Goal: Information Seeking & Learning: Learn about a topic

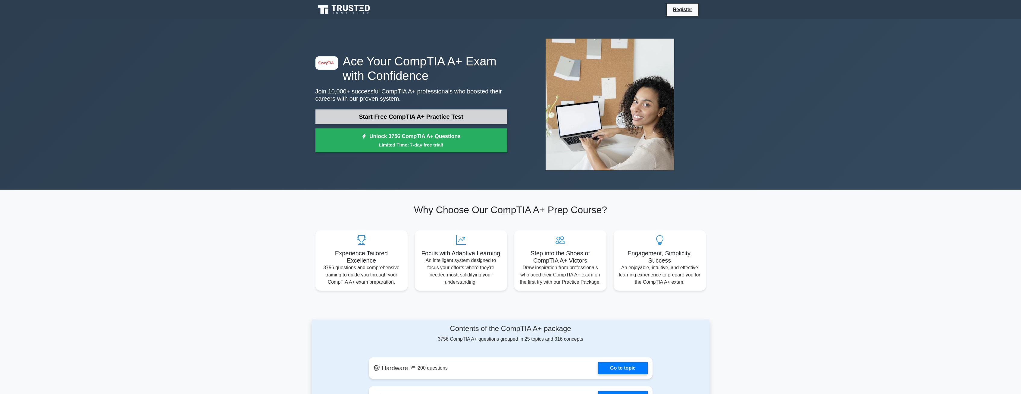
click at [397, 114] on link "Start Free CompTIA A+ Practice Test" at bounding box center [411, 116] width 192 height 14
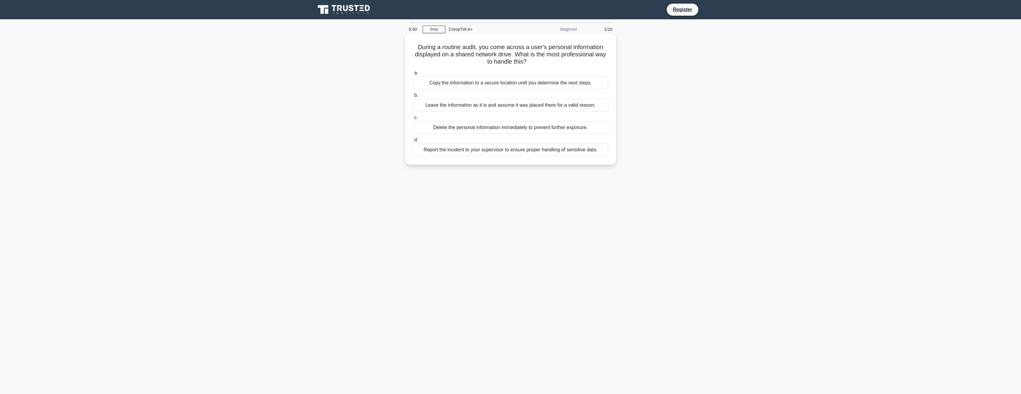
click at [539, 152] on div "Report the incident to your supervisor to ensure proper handling of sensitive d…" at bounding box center [510, 149] width 195 height 13
click at [413, 142] on input "d. Report the incident to your supervisor to ensure proper handling of sensitiv…" at bounding box center [413, 140] width 0 height 4
click at [435, 128] on div "Verify the memory module seating and compatibility." at bounding box center [510, 127] width 195 height 13
click at [413, 120] on input "c. Verify the memory module seating and compatibility." at bounding box center [413, 118] width 0 height 4
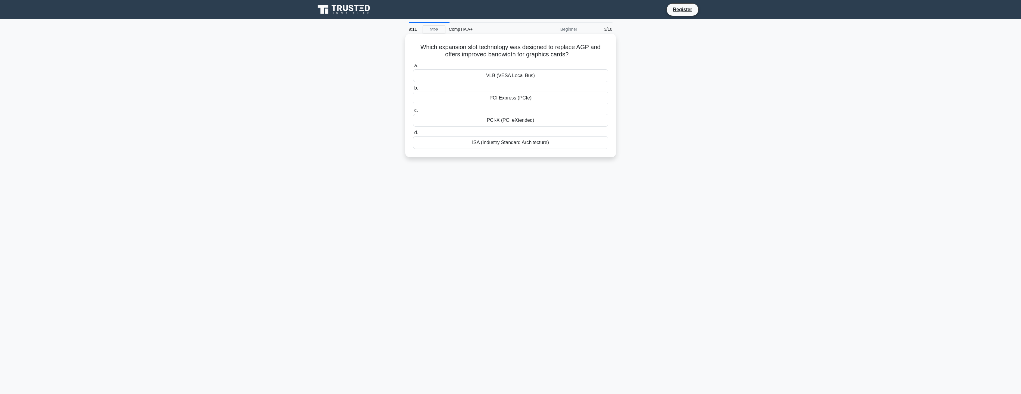
click at [550, 98] on div "PCI Express (PCIe)" at bounding box center [510, 98] width 195 height 13
click at [413, 90] on input "b. PCI Express (PCIe)" at bounding box center [413, 88] width 0 height 4
click at [511, 150] on div "Webcam with built-in microphone" at bounding box center [510, 149] width 195 height 13
click at [413, 142] on input "d. Webcam with built-in microphone" at bounding box center [413, 140] width 0 height 4
click at [506, 148] on div "Inadvertent conversion to a non-SD format" at bounding box center [510, 149] width 195 height 13
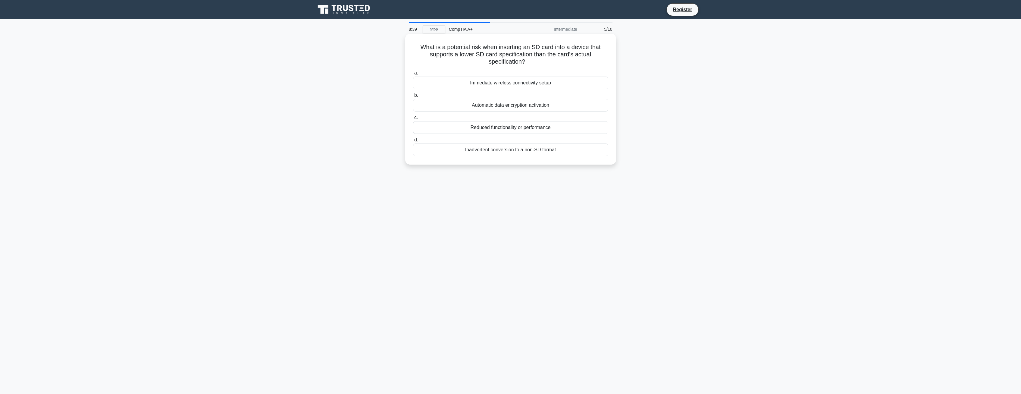
click at [413, 142] on input "d. Inadvertent conversion to a non-SD format" at bounding box center [413, 140] width 0 height 4
click at [514, 143] on div "USB 3.0 or Thunderbolt" at bounding box center [510, 142] width 195 height 13
click at [413, 135] on input "d. USB 3.0 or Thunderbolt" at bounding box center [413, 133] width 0 height 4
click at [537, 120] on div "Cleaning" at bounding box center [510, 120] width 195 height 13
click at [413, 112] on input "c. Cleaning" at bounding box center [413, 110] width 0 height 4
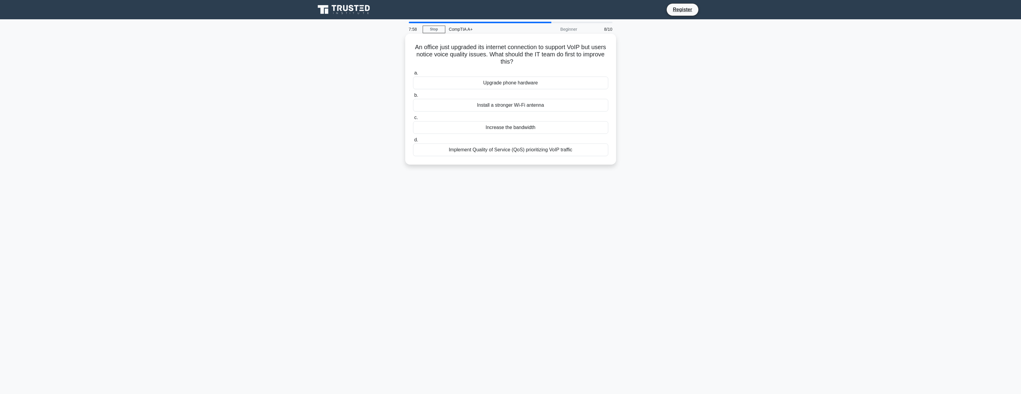
click at [520, 154] on div "Implement Quality of Service (QoS) prioritizing VoIP traffic" at bounding box center [510, 149] width 195 height 13
click at [413, 142] on input "d. Implement Quality of Service (QoS) prioritizing VoIP traffic" at bounding box center [413, 140] width 0 height 4
click at [488, 132] on div "Politely decline and adhere to company procedures." at bounding box center [510, 127] width 195 height 13
click at [413, 120] on input "c. Politely decline and adhere to company procedures." at bounding box center [413, 118] width 0 height 4
click at [454, 129] on div "Check for recent software installations or updates" at bounding box center [510, 127] width 195 height 13
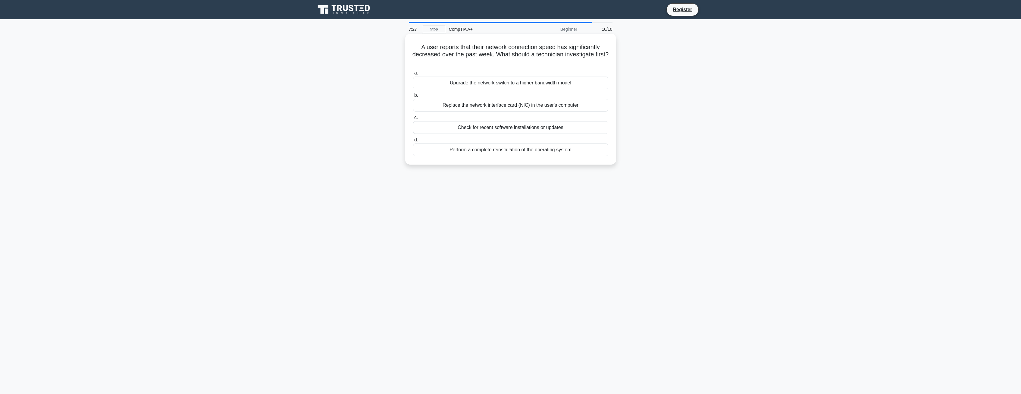
click at [413, 120] on input "c. Check for recent software installations or updates" at bounding box center [413, 118] width 0 height 4
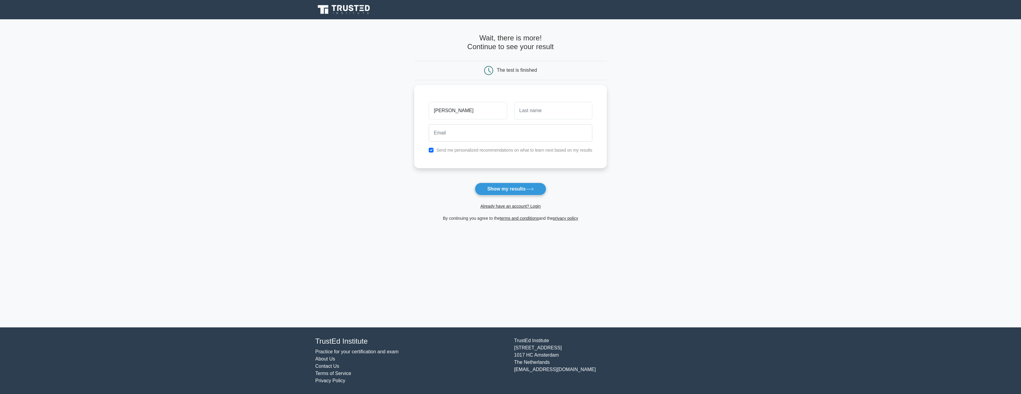
type input "[PERSON_NAME]"
type input "Polania"
type input "rpolania33@gmail.com"
click at [507, 151] on label "Send me personalized recommendations on what to learn next based on my results" at bounding box center [514, 148] width 156 height 5
click at [432, 148] on input "checkbox" at bounding box center [431, 148] width 5 height 5
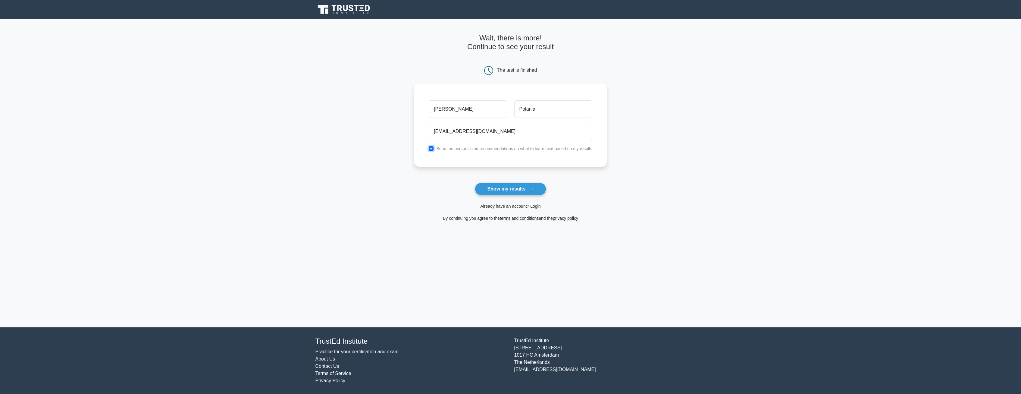
checkbox input "false"
click at [513, 187] on button "Show my results" at bounding box center [510, 189] width 71 height 13
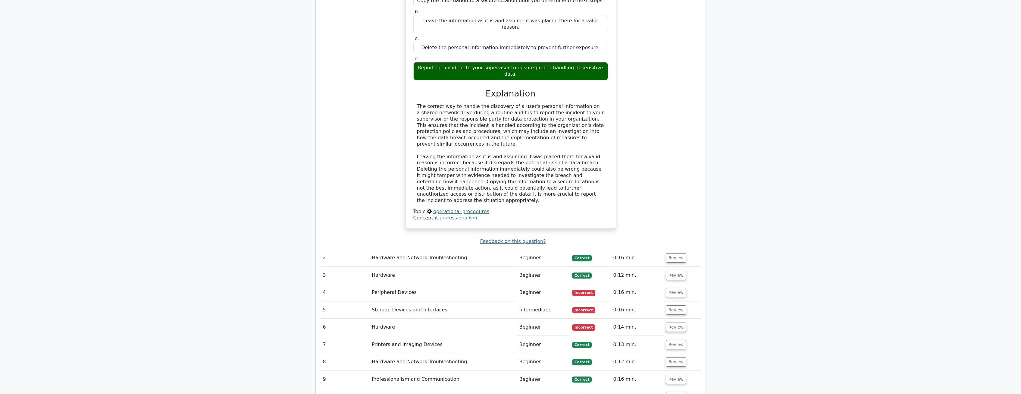
scroll to position [584, 0]
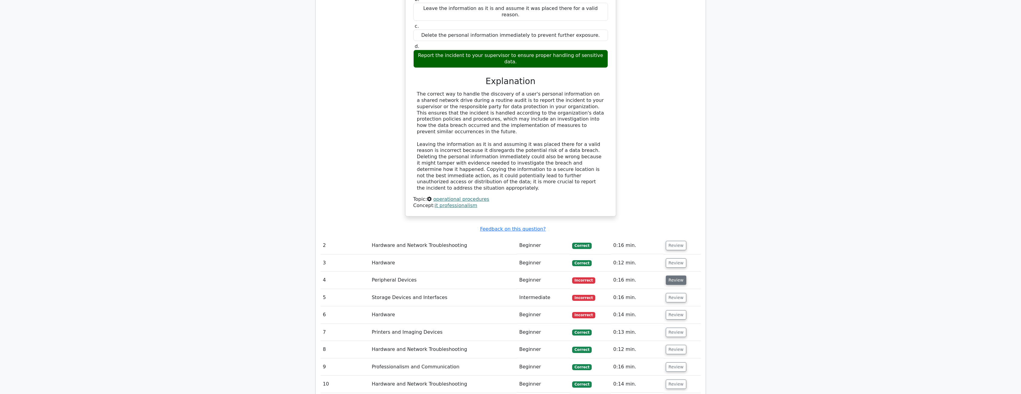
click at [667, 275] on button "Review" at bounding box center [676, 279] width 20 height 9
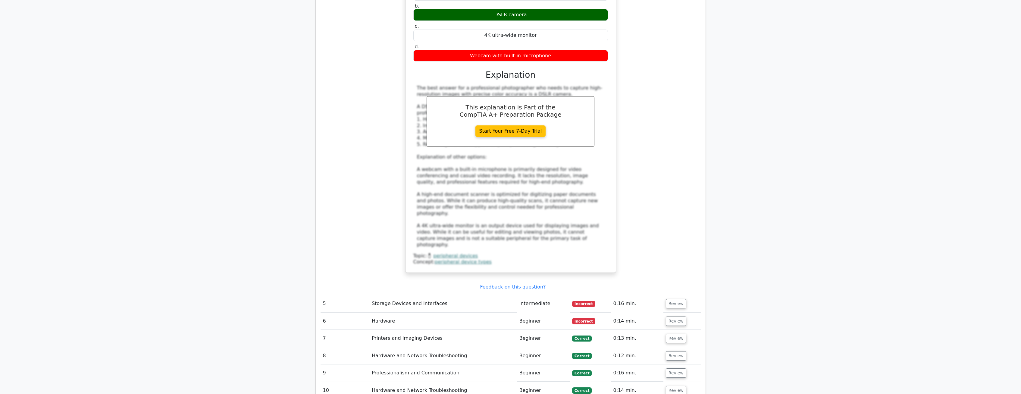
scroll to position [983, 0]
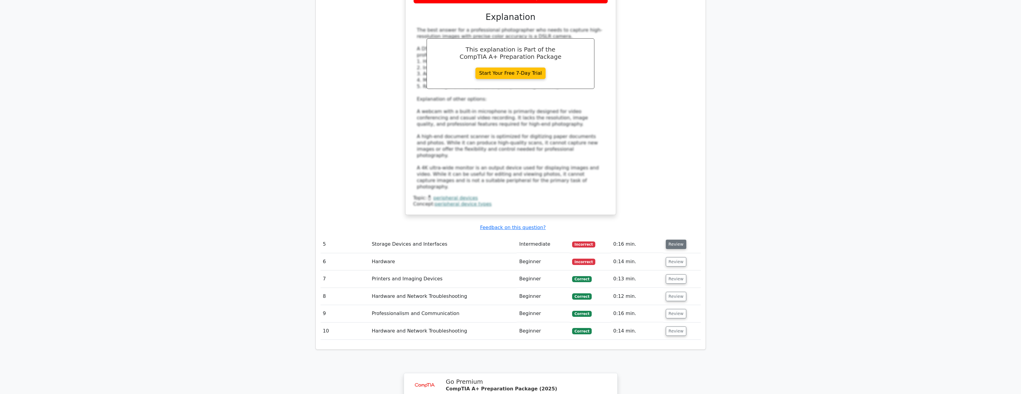
click at [673, 240] on button "Review" at bounding box center [676, 244] width 20 height 9
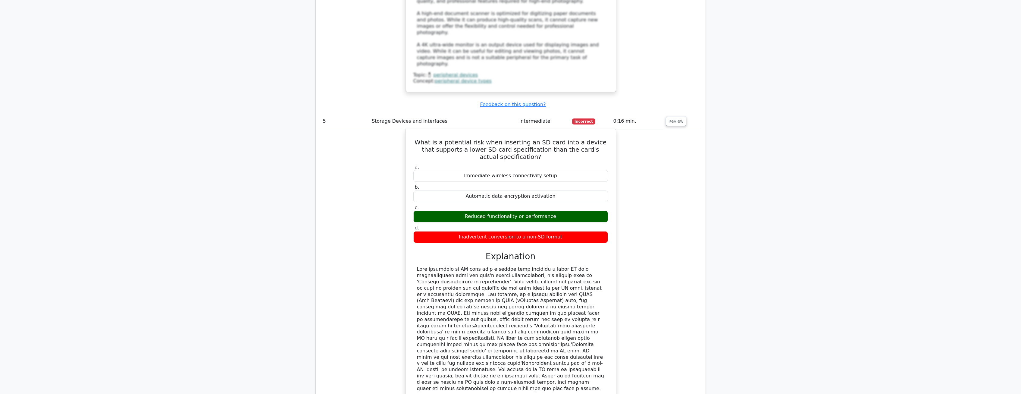
scroll to position [1229, 0]
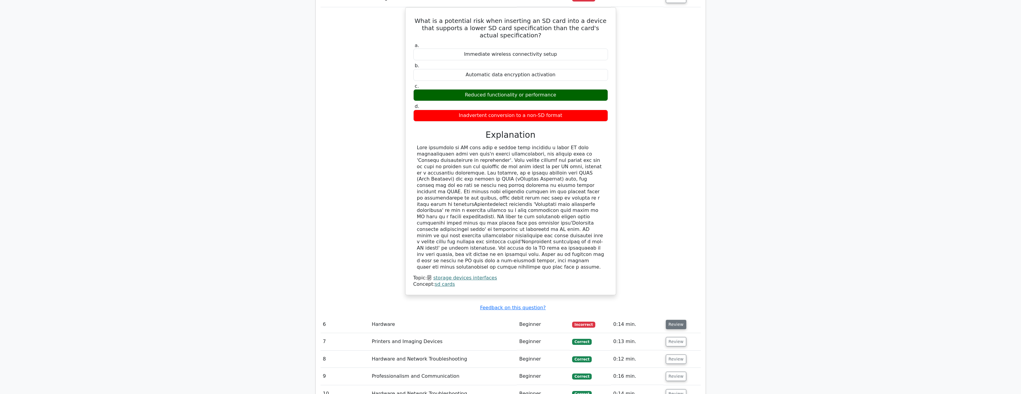
click at [671, 320] on button "Review" at bounding box center [676, 324] width 20 height 9
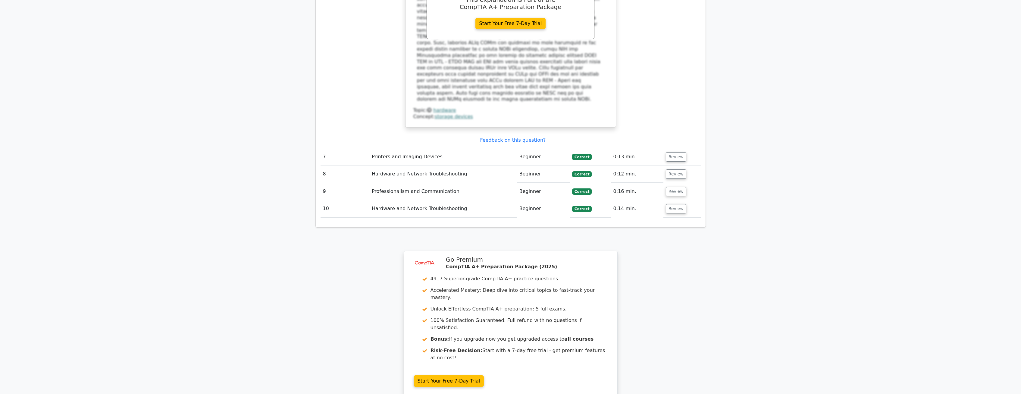
scroll to position [1724, 0]
